Goal: Transaction & Acquisition: Book appointment/travel/reservation

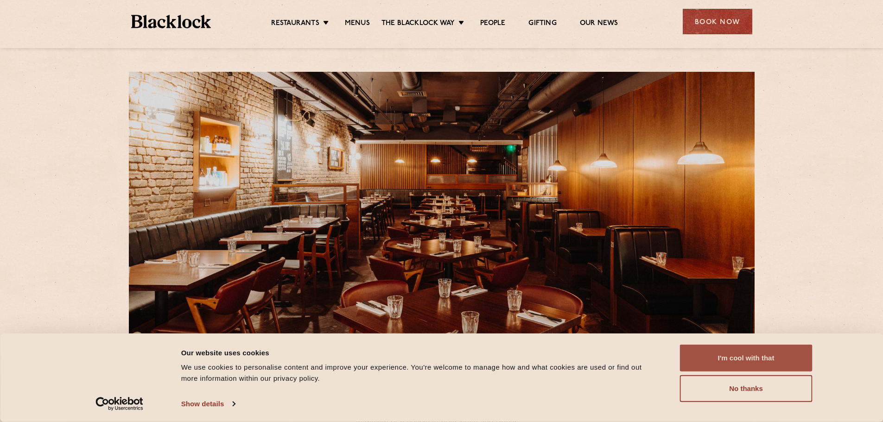
click at [745, 364] on button "I'm cool with that" at bounding box center [746, 358] width 133 height 27
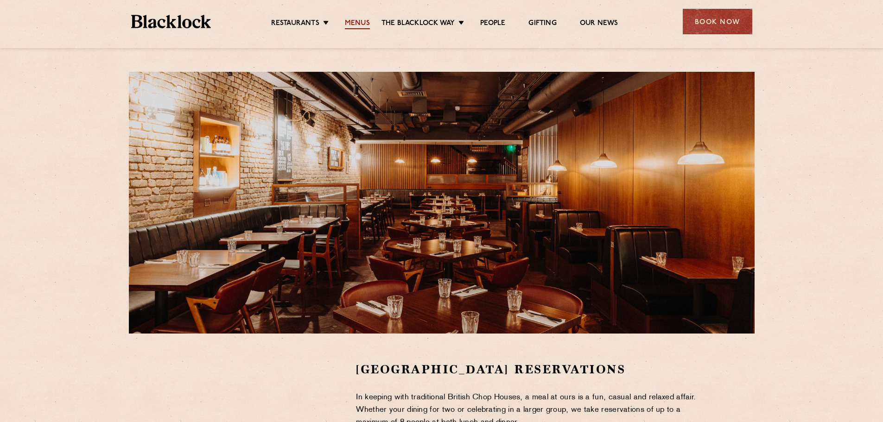
click at [354, 20] on link "Menus" at bounding box center [357, 24] width 25 height 10
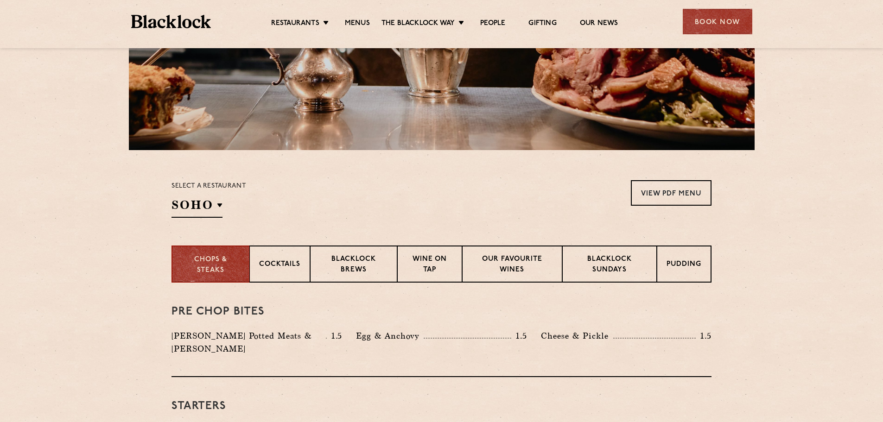
scroll to position [232, 0]
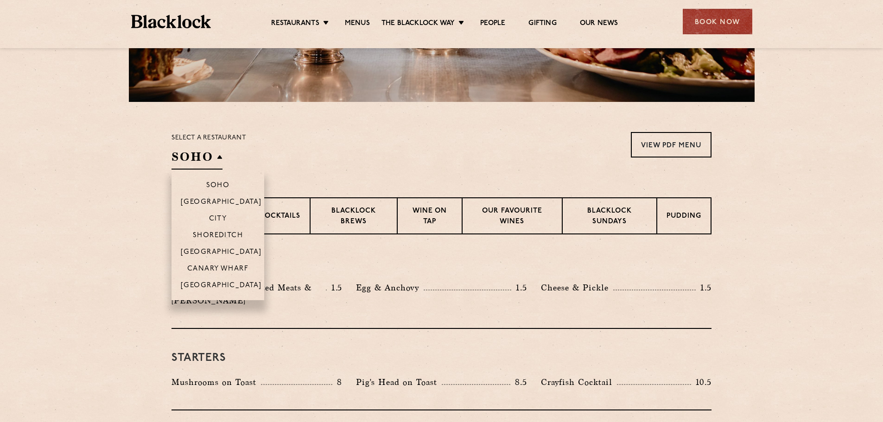
click at [222, 152] on h2 "SOHO" at bounding box center [197, 159] width 51 height 21
click at [222, 249] on p "[GEOGRAPHIC_DATA]" at bounding box center [221, 252] width 81 height 9
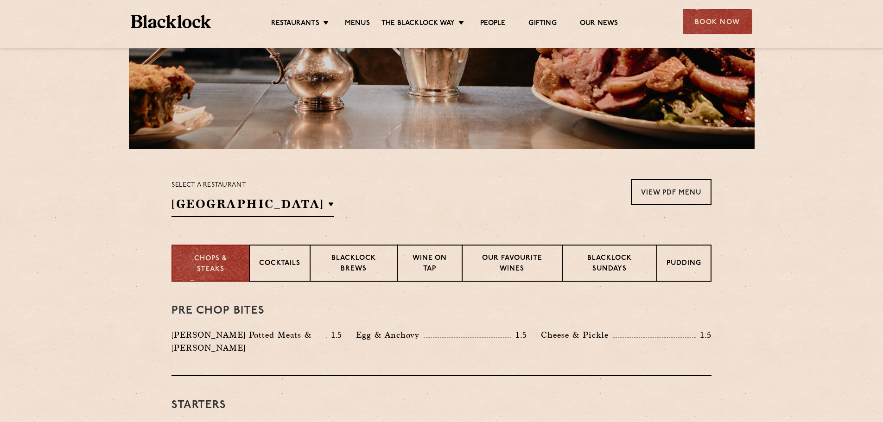
scroll to position [154, 0]
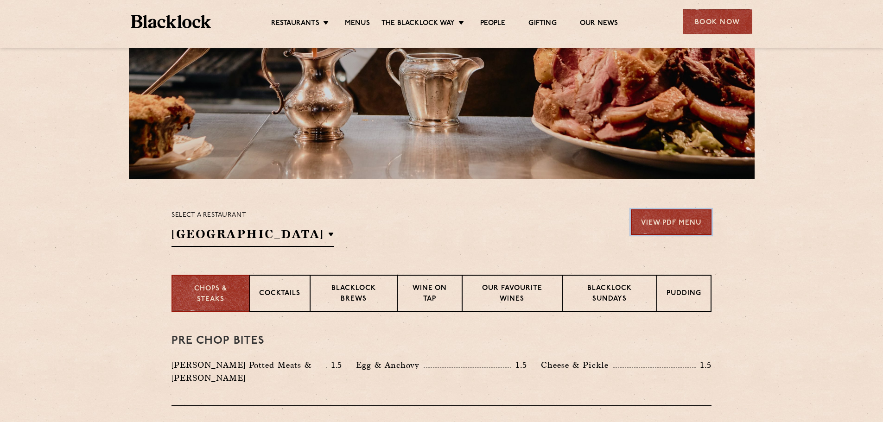
click at [646, 222] on link "View PDF Menu" at bounding box center [671, 222] width 81 height 25
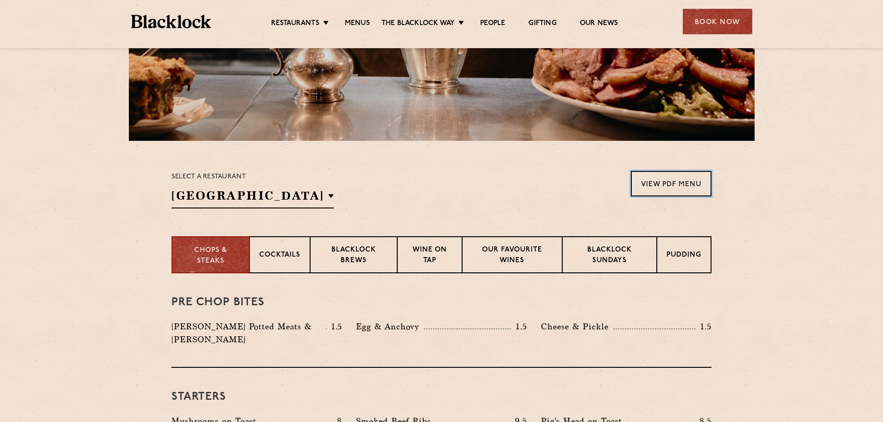
scroll to position [309, 0]
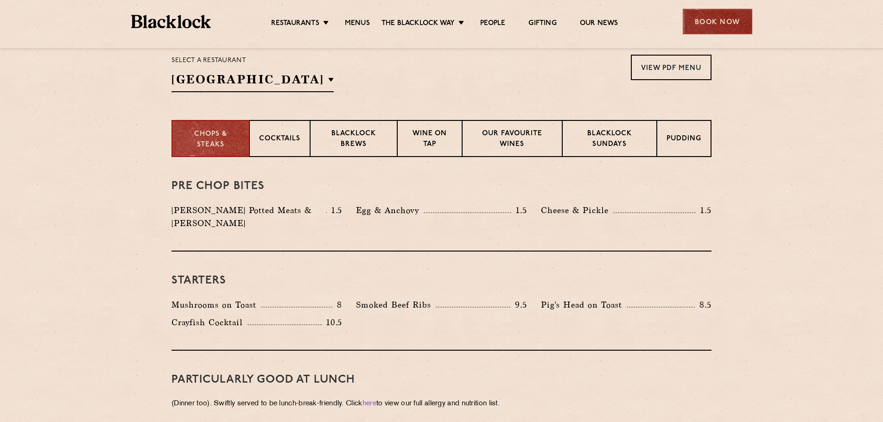
click at [716, 19] on div "Book Now" at bounding box center [718, 21] width 70 height 25
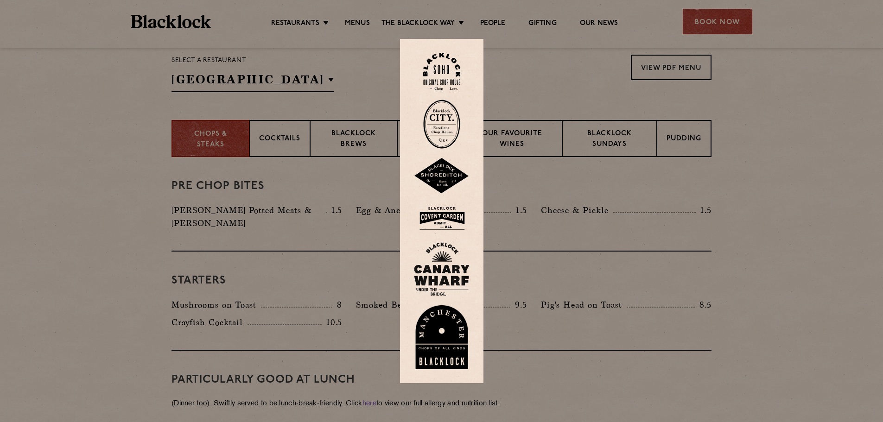
click at [445, 219] on img at bounding box center [442, 218] width 56 height 30
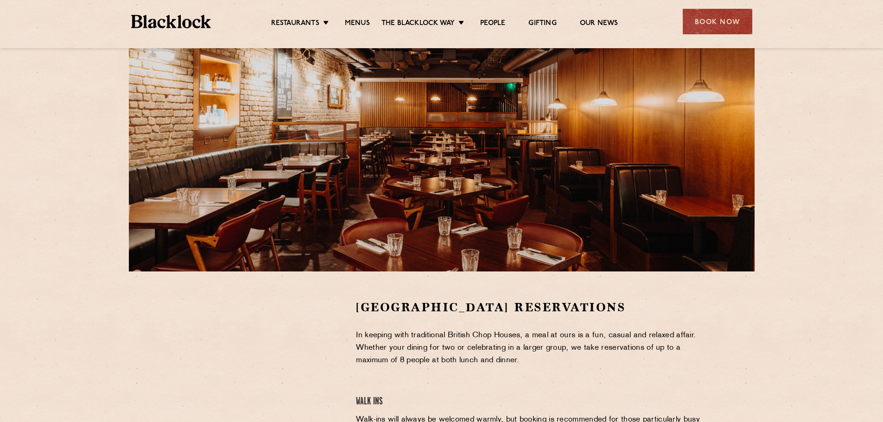
scroll to position [154, 0]
